Goal: Use online tool/utility: Use online tool/utility

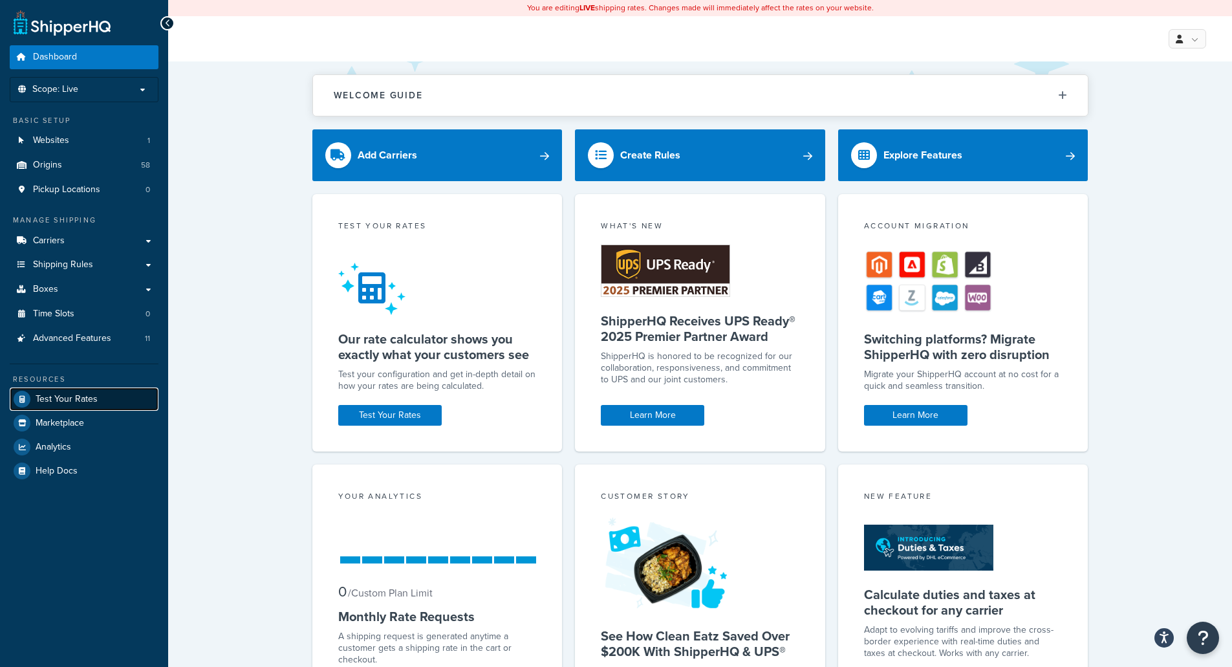
click at [62, 394] on span "Test Your Rates" at bounding box center [67, 399] width 62 height 11
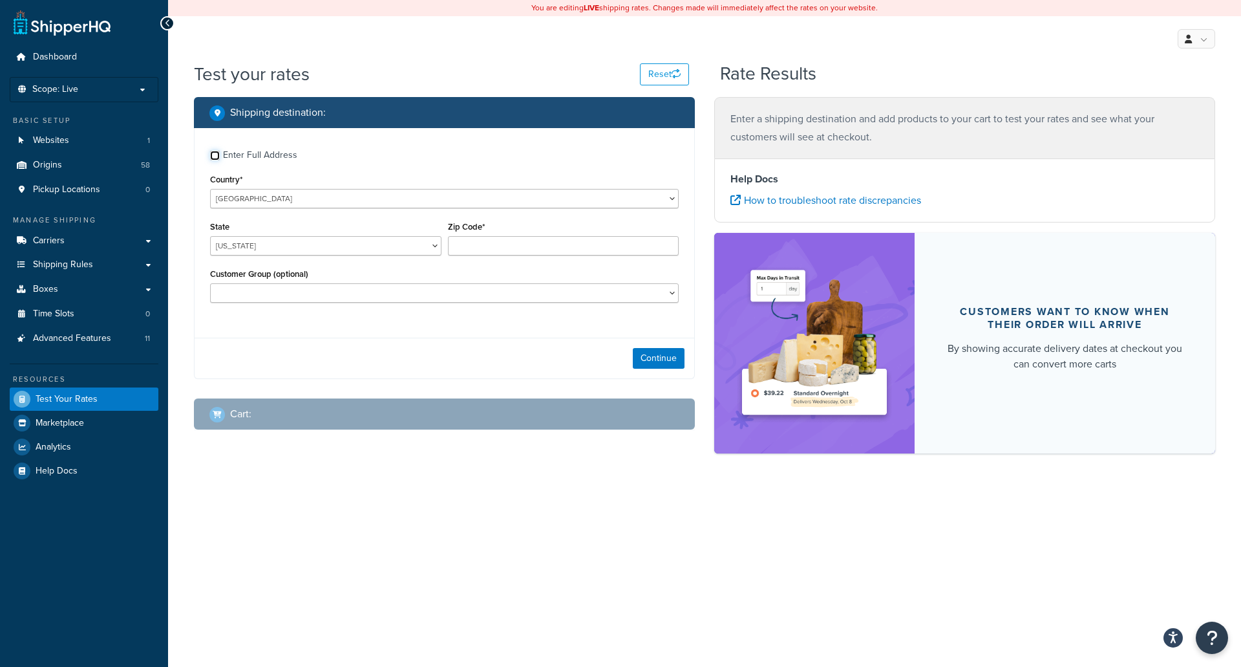
click at [215, 154] on input "Enter Full Address" at bounding box center [215, 156] width 10 height 10
checkbox input "true"
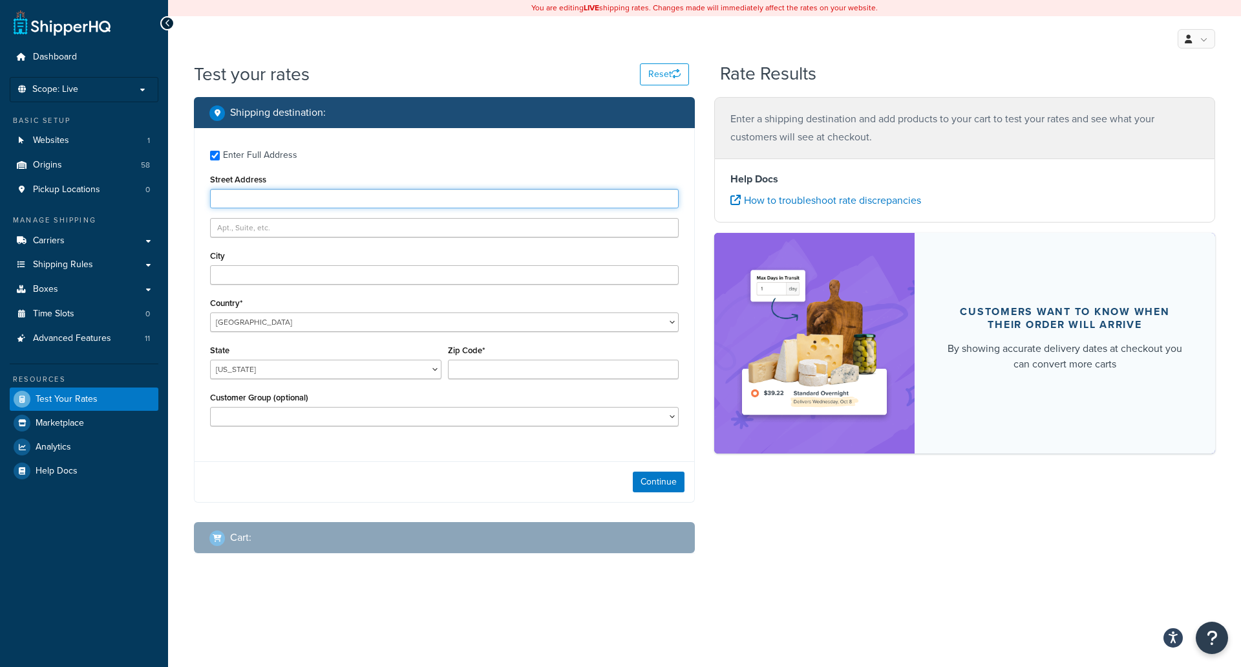
click at [301, 198] on input "Street Address" at bounding box center [444, 198] width 469 height 19
type input "[STREET_ADDRESS]"
click at [272, 270] on input "City" at bounding box center [444, 274] width 469 height 19
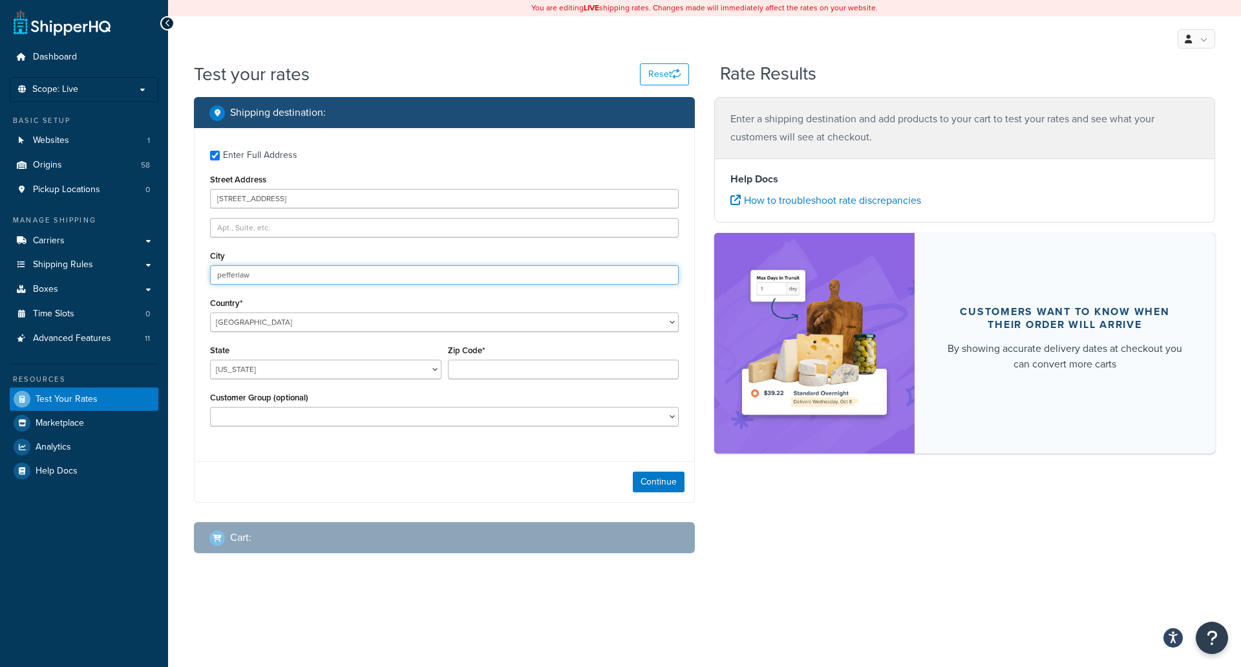
type input "pefferlaw"
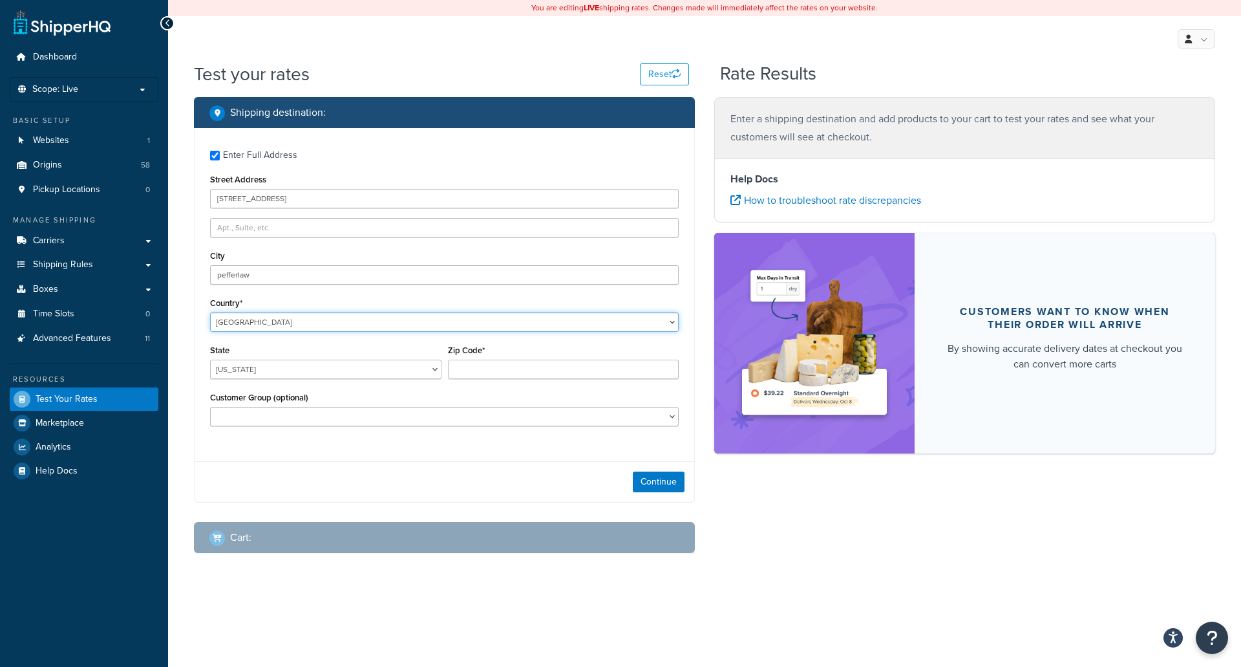
click at [254, 321] on select "[GEOGRAPHIC_DATA] [GEOGRAPHIC_DATA] [GEOGRAPHIC_DATA] [GEOGRAPHIC_DATA] [GEOGRA…" at bounding box center [444, 321] width 469 height 19
select select "CV"
click at [210, 312] on select "[GEOGRAPHIC_DATA] [GEOGRAPHIC_DATA] [GEOGRAPHIC_DATA] [GEOGRAPHIC_DATA] [GEOGRA…" at bounding box center [444, 321] width 469 height 19
type input "AL"
click at [266, 325] on select "[GEOGRAPHIC_DATA] [GEOGRAPHIC_DATA] [GEOGRAPHIC_DATA] [GEOGRAPHIC_DATA] [GEOGRA…" at bounding box center [444, 321] width 469 height 19
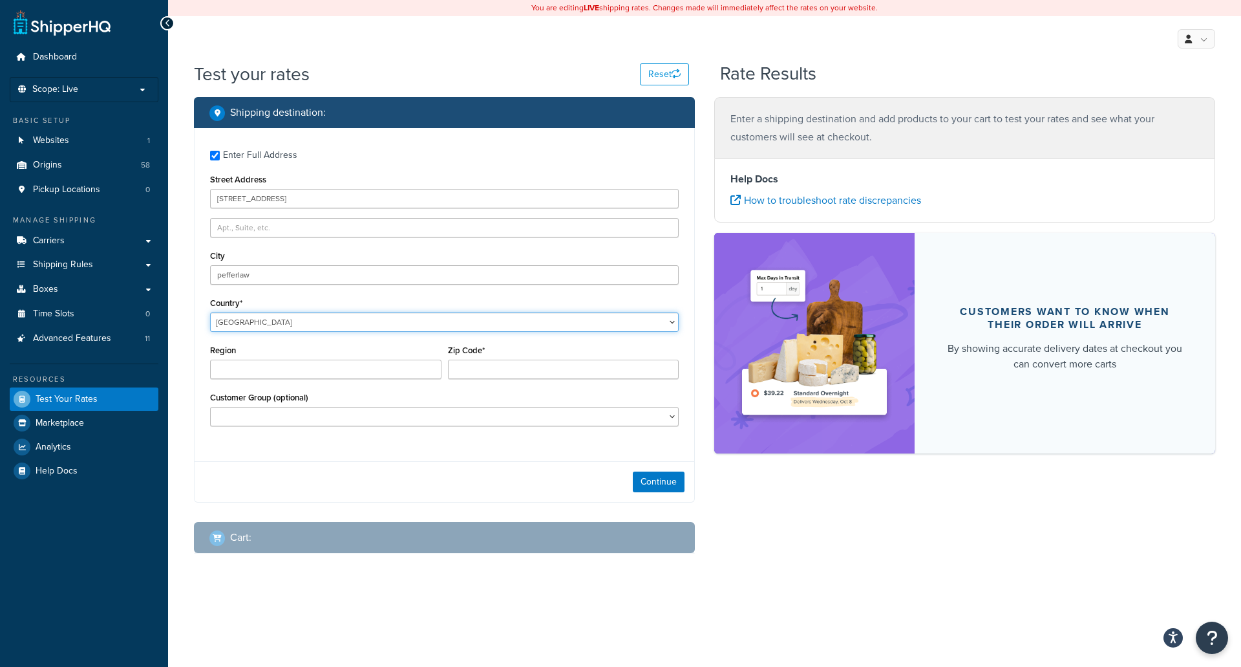
select select "CA"
click at [210, 312] on select "[GEOGRAPHIC_DATA] [GEOGRAPHIC_DATA] [GEOGRAPHIC_DATA] [GEOGRAPHIC_DATA] [GEOGRA…" at bounding box center [444, 321] width 469 height 19
click at [272, 368] on select "[GEOGRAPHIC_DATA] [GEOGRAPHIC_DATA] [GEOGRAPHIC_DATA] [GEOGRAPHIC_DATA] [GEOGRA…" at bounding box center [325, 368] width 231 height 19
select select "ON"
click at [210, 359] on select "[GEOGRAPHIC_DATA] [GEOGRAPHIC_DATA] [GEOGRAPHIC_DATA] [GEOGRAPHIC_DATA] [GEOGRA…" at bounding box center [325, 368] width 231 height 19
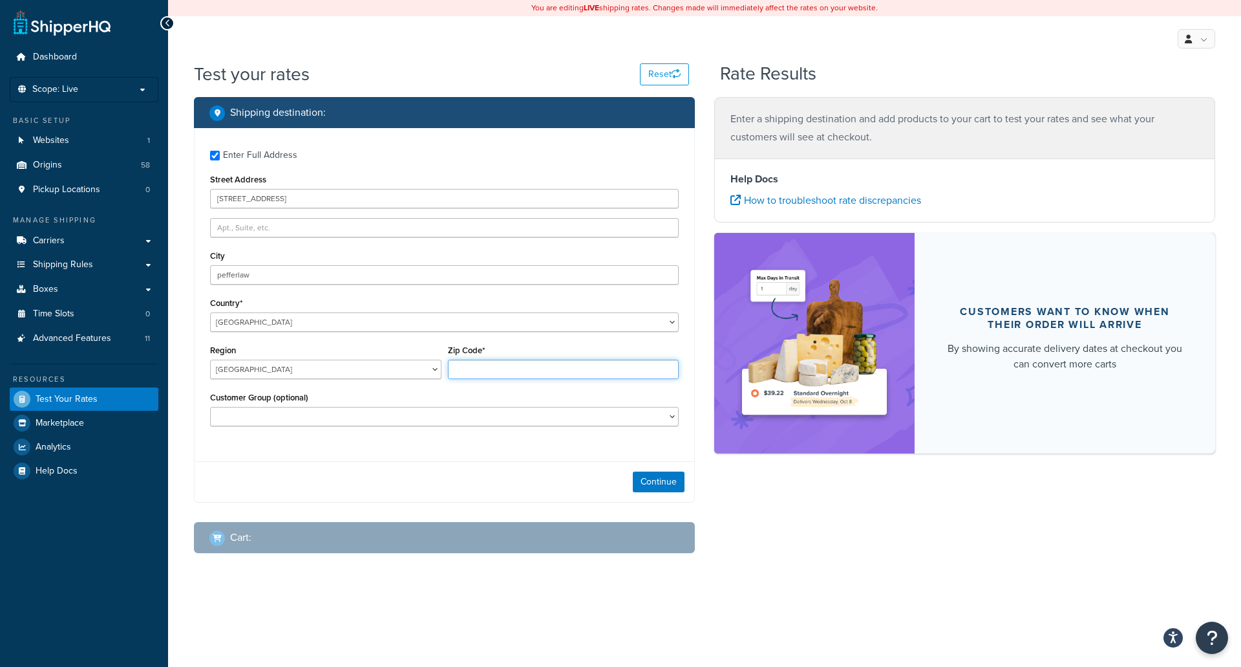
click at [500, 372] on input "Zip Code*" at bounding box center [563, 368] width 231 height 19
type input "L0E 1N0"
click at [660, 483] on button "Continue" at bounding box center [659, 481] width 52 height 21
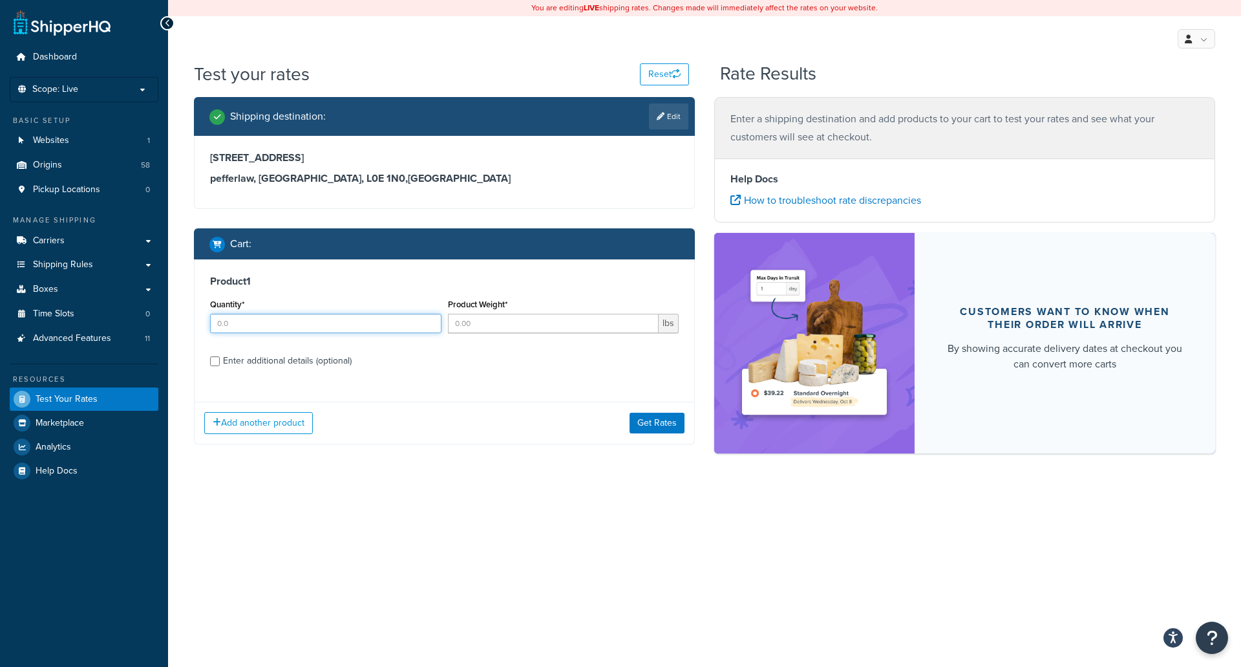
click at [246, 321] on input "Quantity*" at bounding box center [325, 323] width 231 height 19
type input "2"
click at [469, 324] on input "Product Weight*" at bounding box center [553, 323] width 211 height 19
type input "31.75"
click at [215, 359] on input "Enter additional details (optional)" at bounding box center [215, 361] width 10 height 10
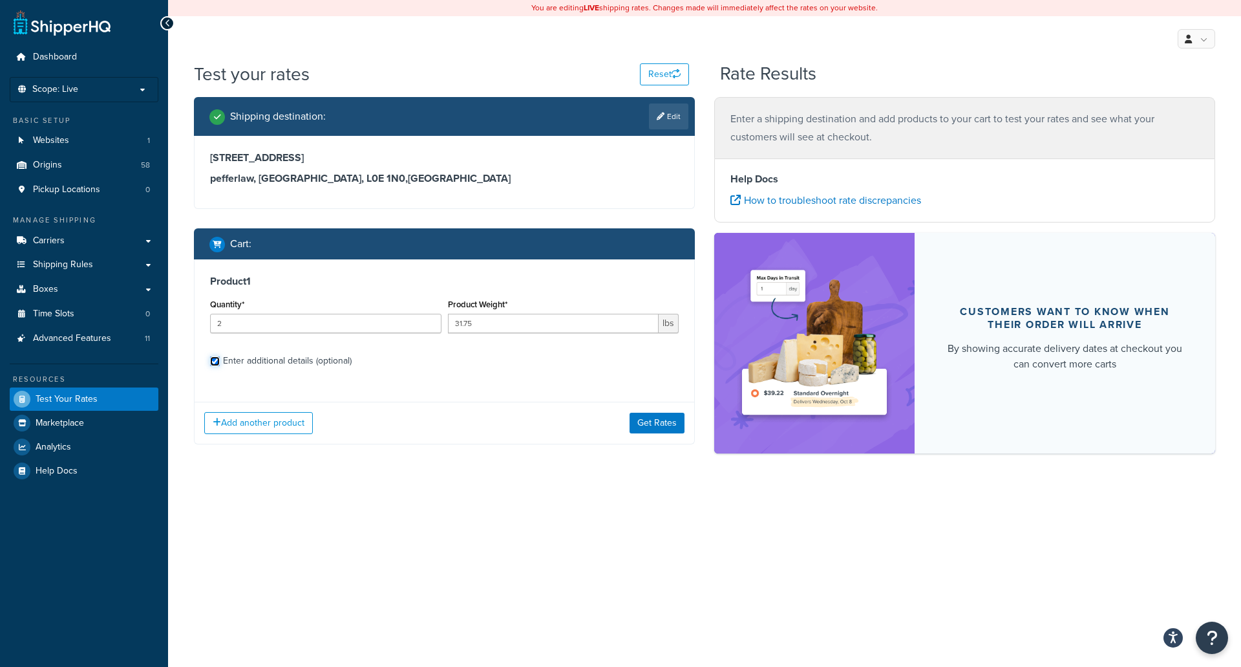
checkbox input "true"
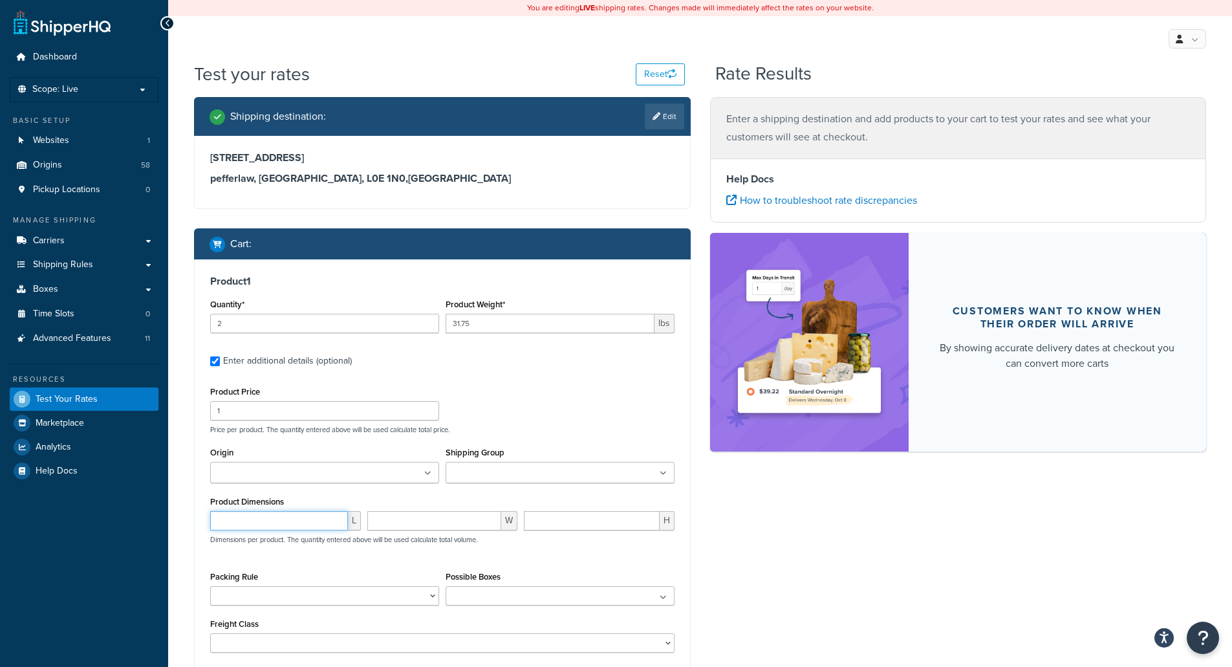
click at [247, 525] on input "number" at bounding box center [279, 520] width 138 height 19
type input "31.75"
type input "50"
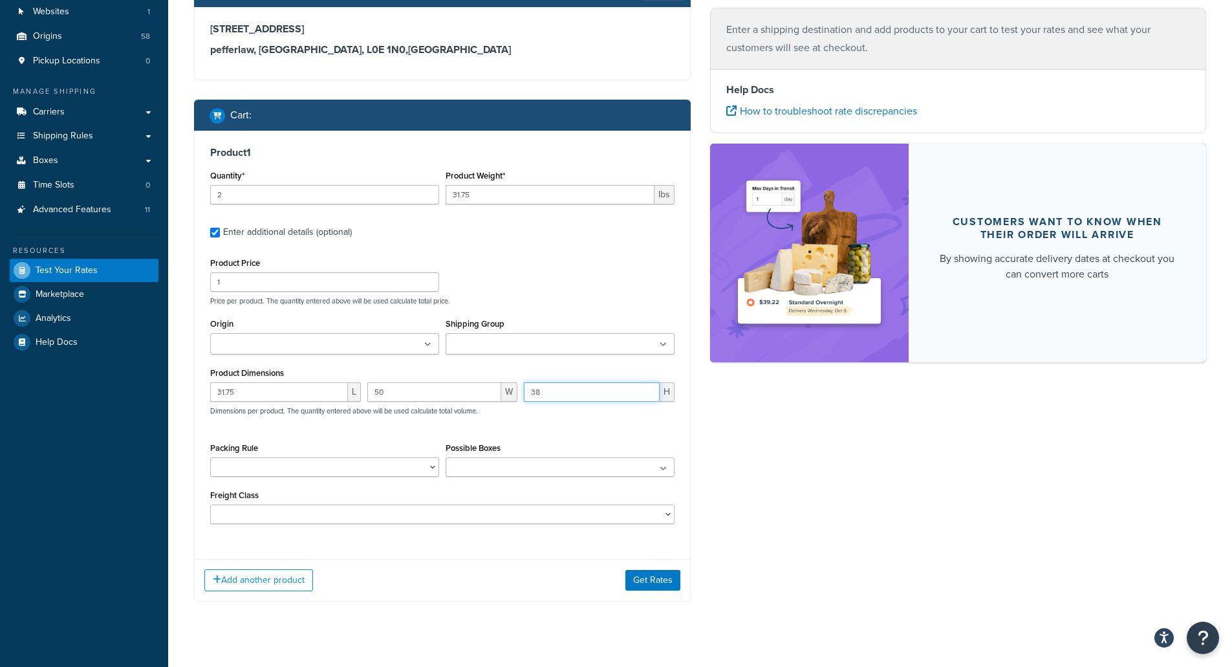
scroll to position [129, 0]
type input "38"
click at [651, 576] on button "Get Rates" at bounding box center [652, 579] width 55 height 21
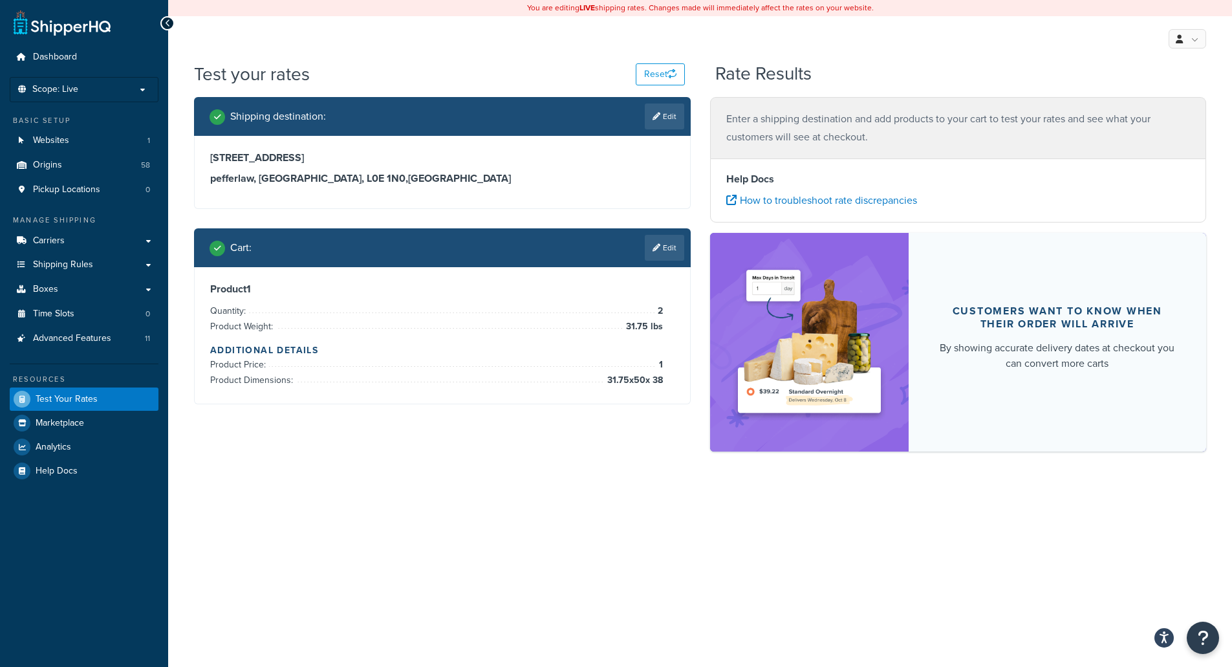
scroll to position [0, 0]
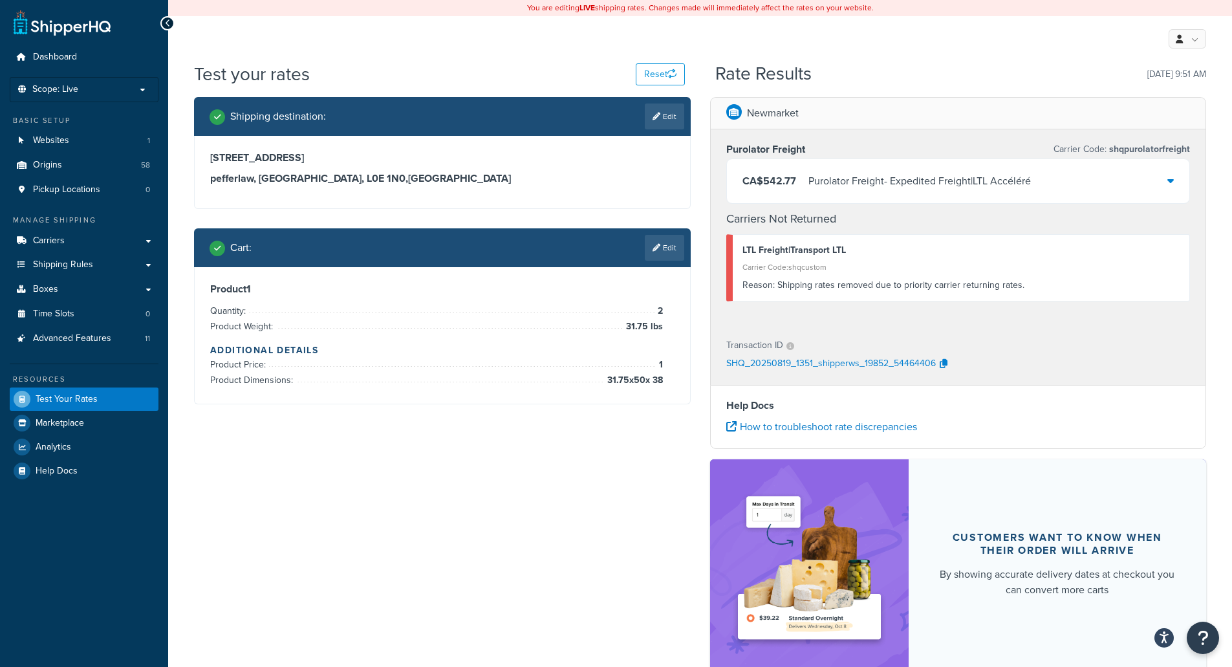
click at [667, 248] on link "Edit" at bounding box center [664, 248] width 39 height 26
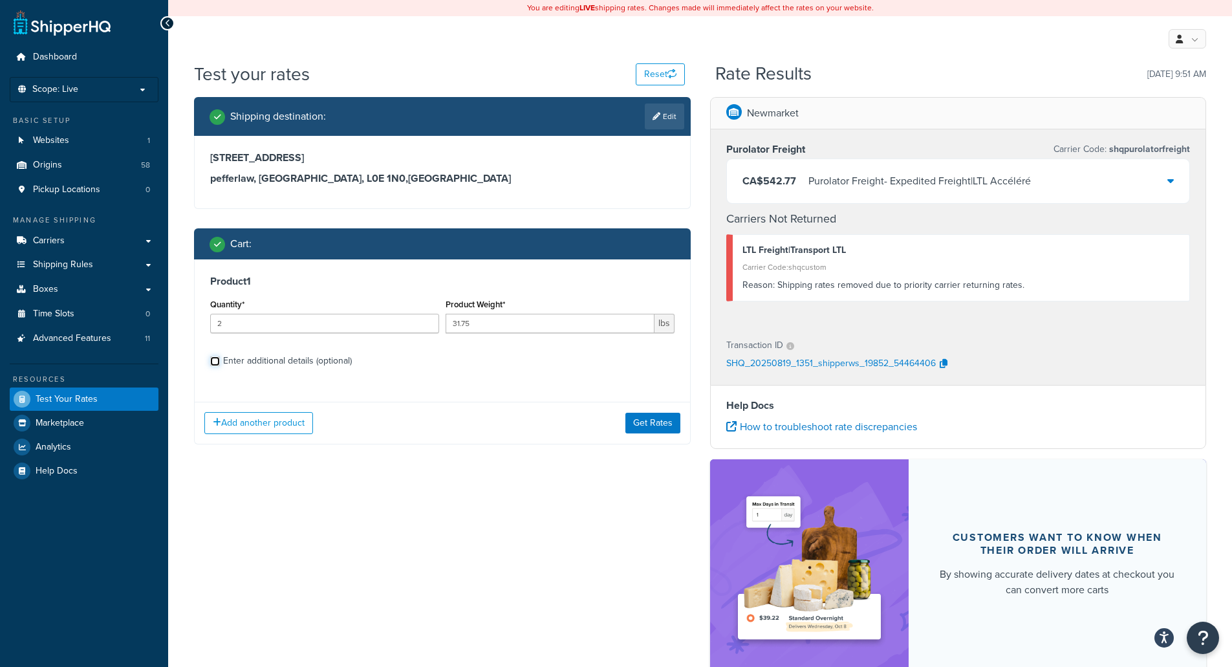
click at [212, 359] on input "Enter additional details (optional)" at bounding box center [215, 361] width 10 height 10
checkbox input "true"
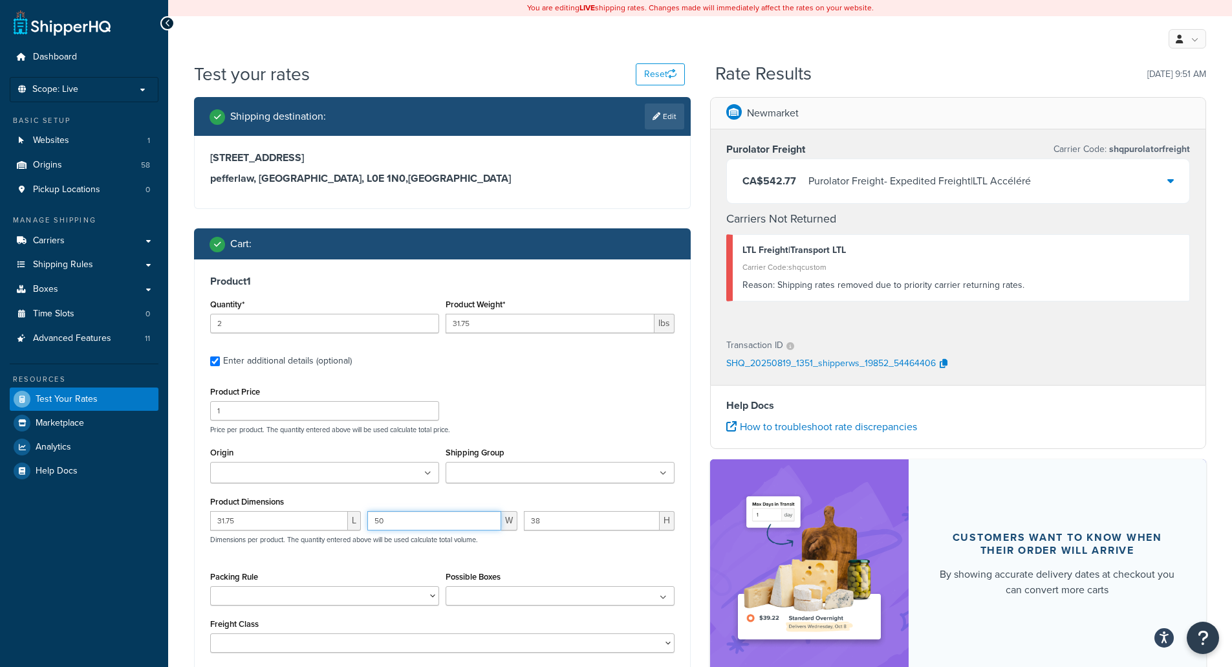
click at [399, 523] on input "50" at bounding box center [434, 520] width 134 height 19
type input "5"
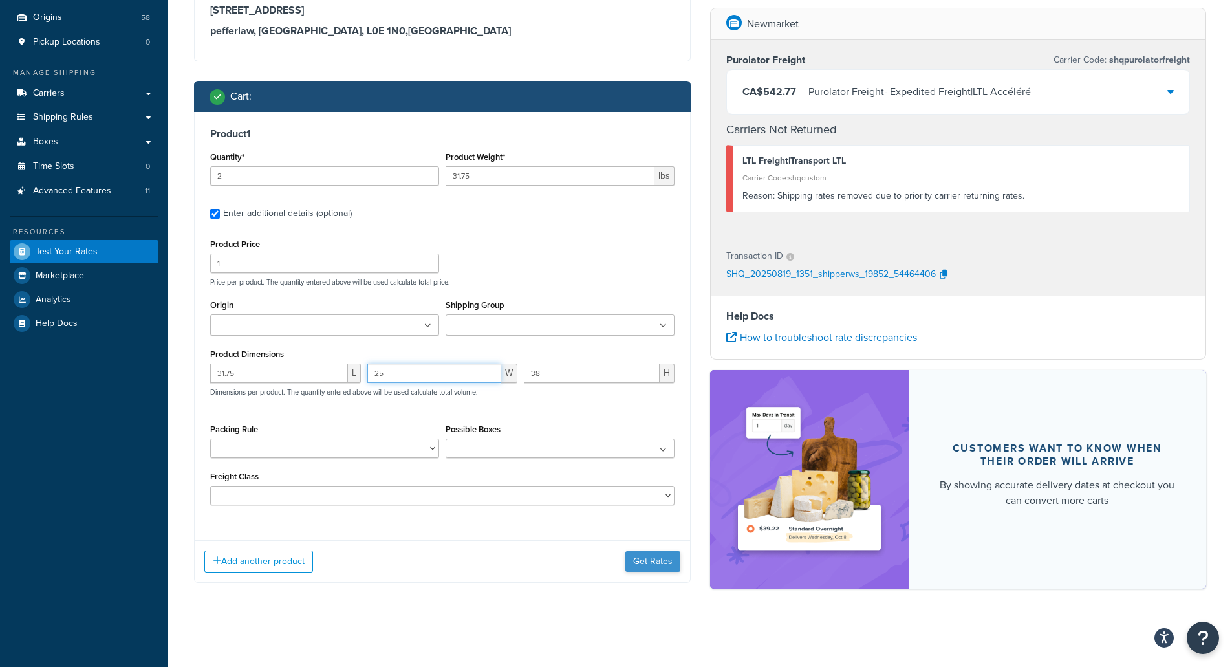
type input "25"
click at [648, 555] on button "Get Rates" at bounding box center [652, 561] width 55 height 21
